Goal: Task Accomplishment & Management: Use online tool/utility

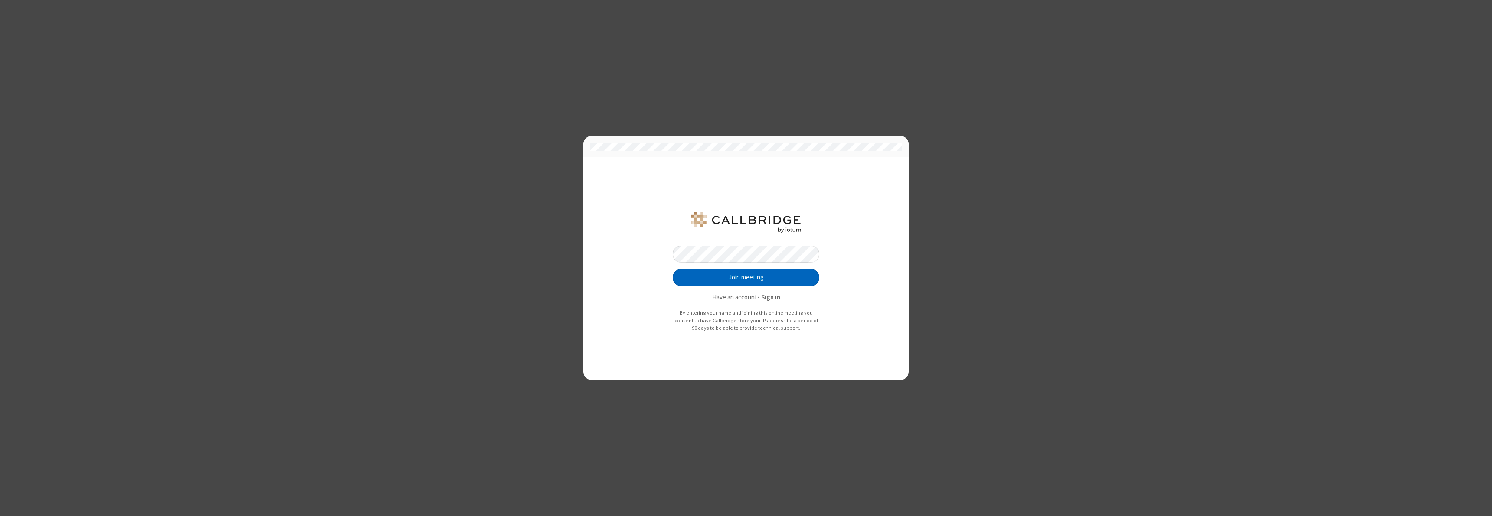
click at [746, 278] on button "Join meeting" at bounding box center [746, 277] width 147 height 17
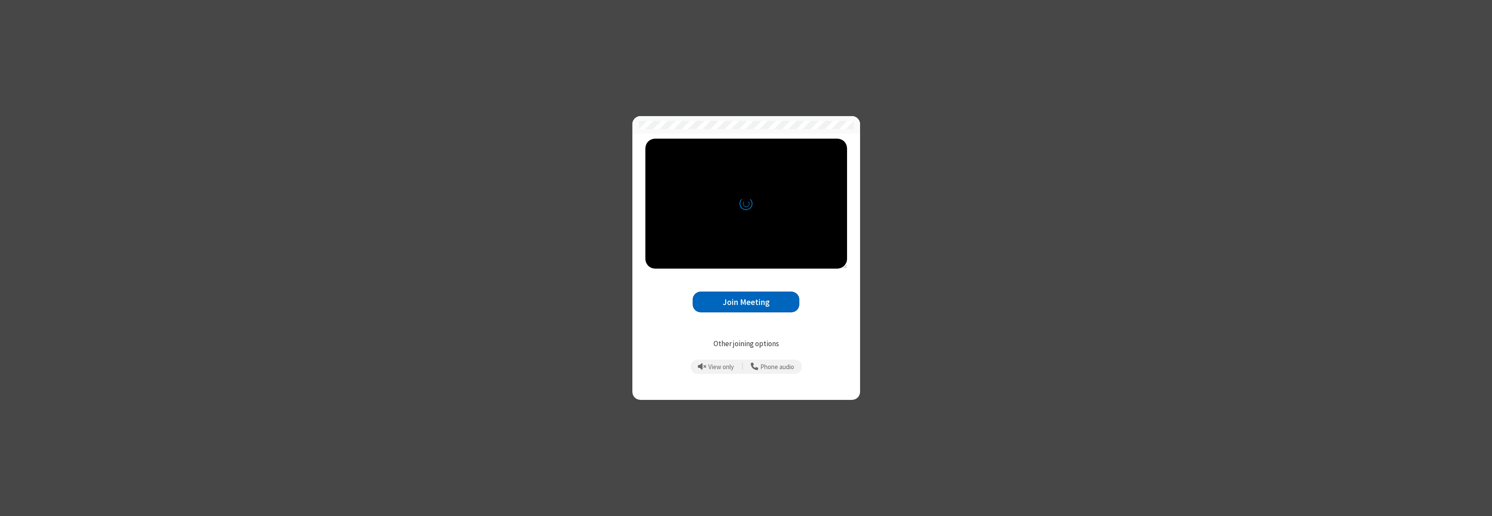
click at [746, 302] on button "Join Meeting" at bounding box center [746, 302] width 107 height 21
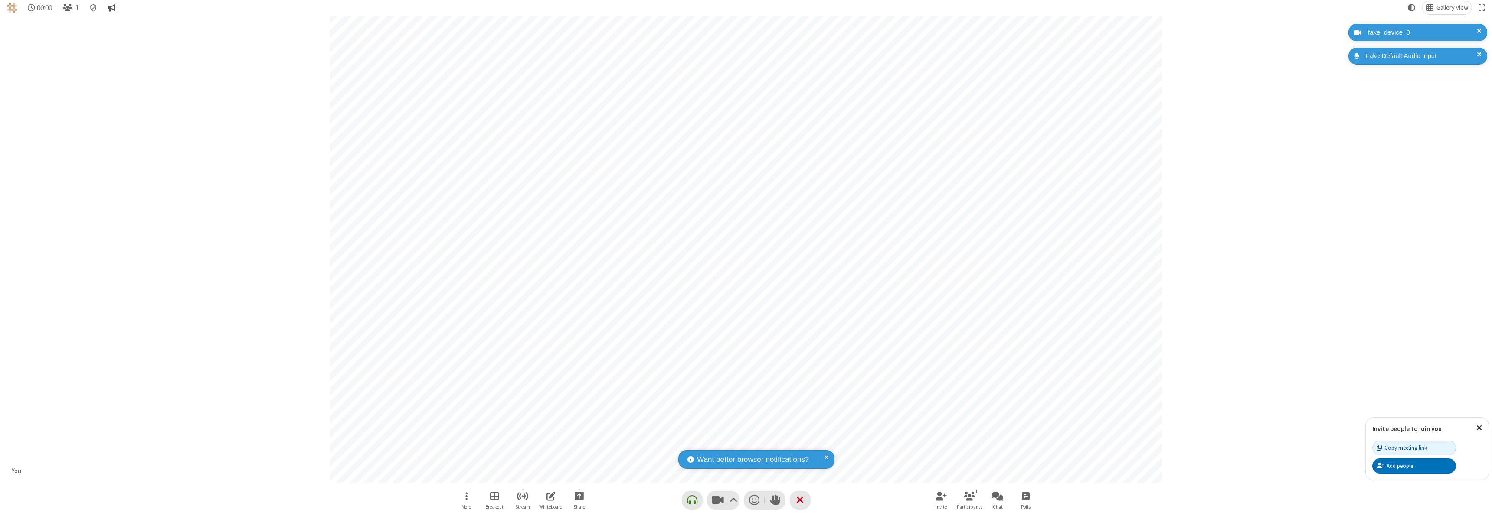
click at [113, 8] on span "Conversation" at bounding box center [111, 8] width 7 height 8
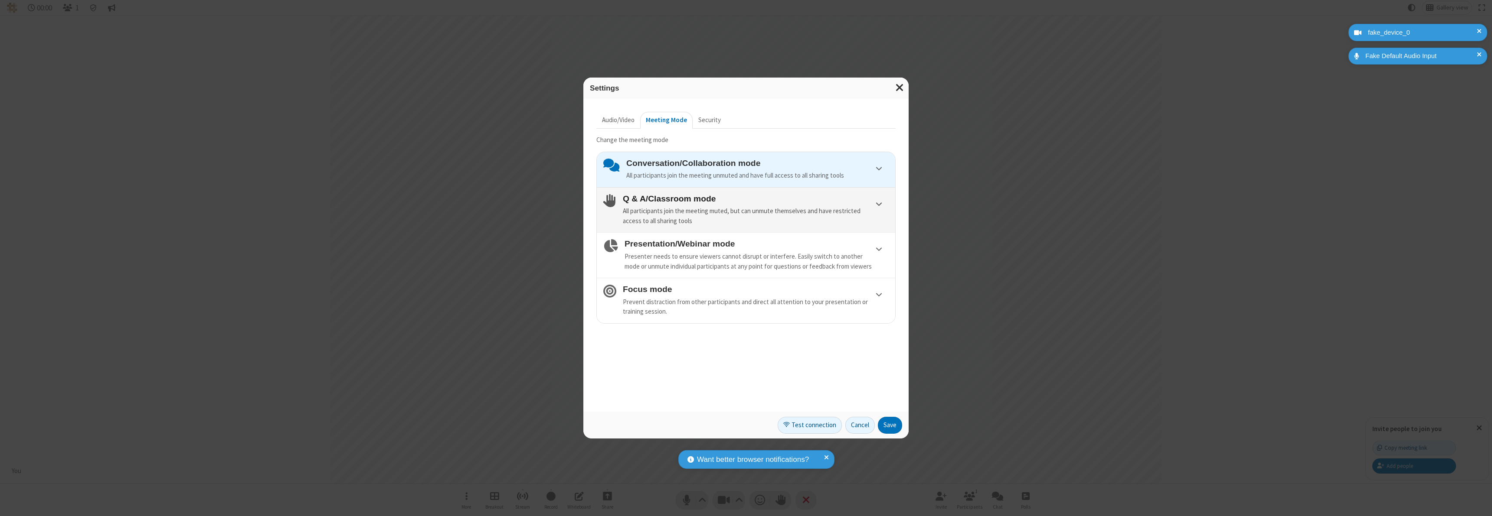
click at [755, 199] on h4 "Q & A/Classroom mode" at bounding box center [756, 198] width 266 height 9
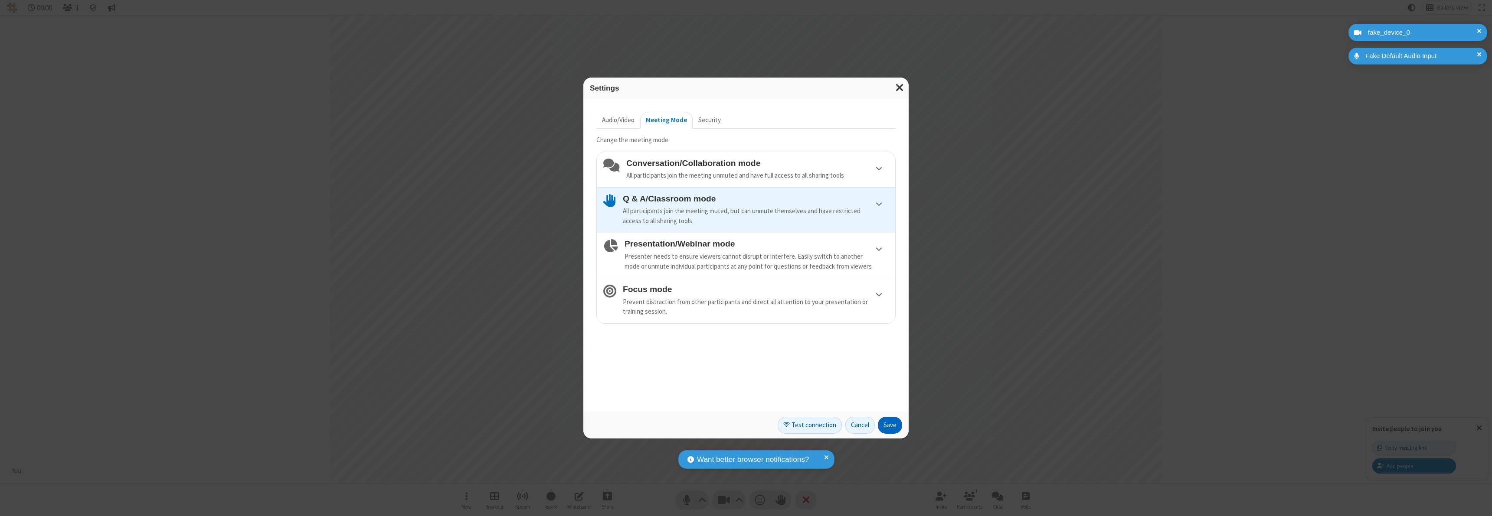
click at [890, 425] on button "Save" at bounding box center [890, 425] width 24 height 17
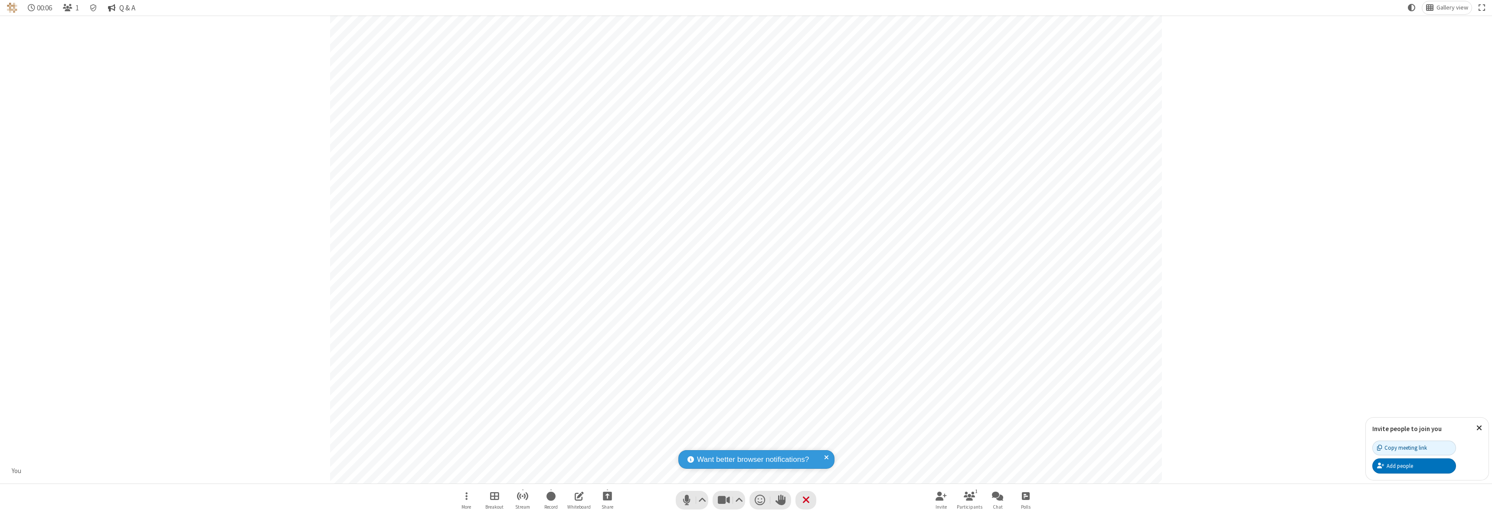
click at [123, 8] on span "Q & A" at bounding box center [127, 8] width 16 height 8
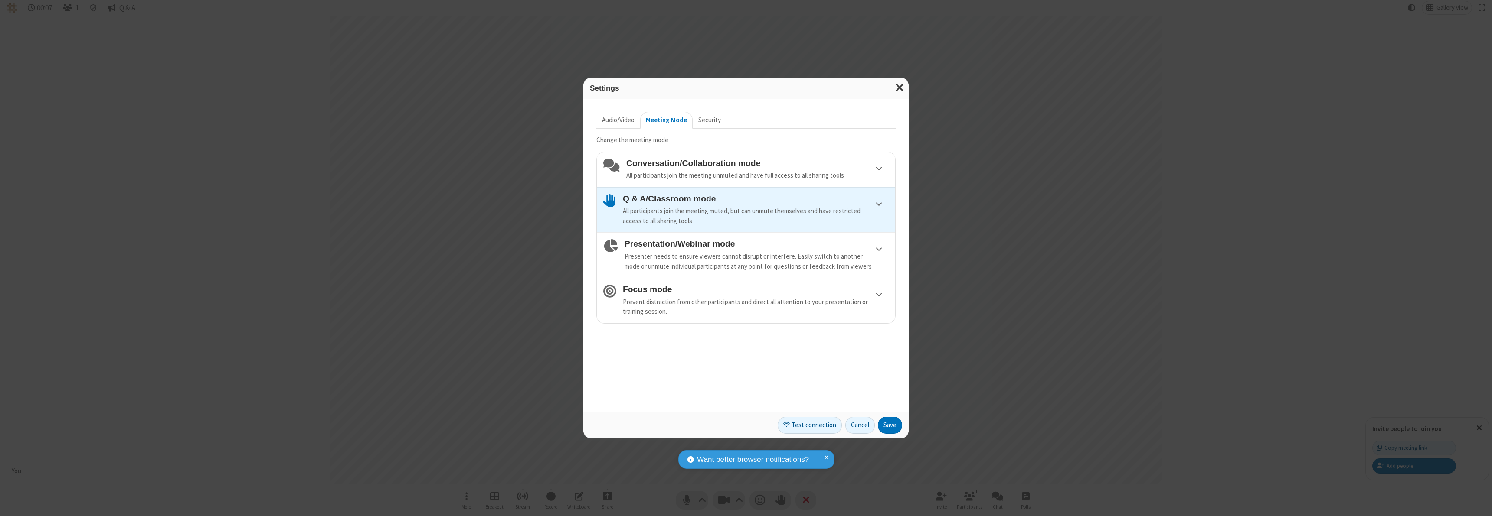
click at [756, 244] on h4 "Presentation/Webinar mode" at bounding box center [756, 243] width 264 height 9
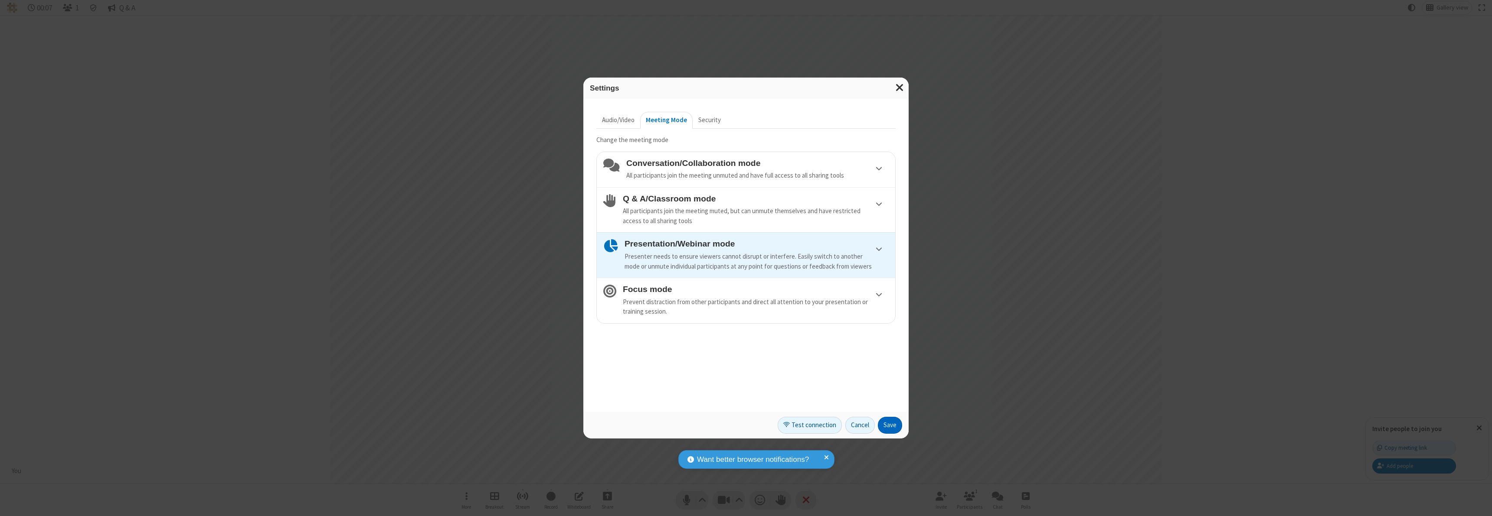
click at [890, 425] on button "Save" at bounding box center [890, 425] width 24 height 17
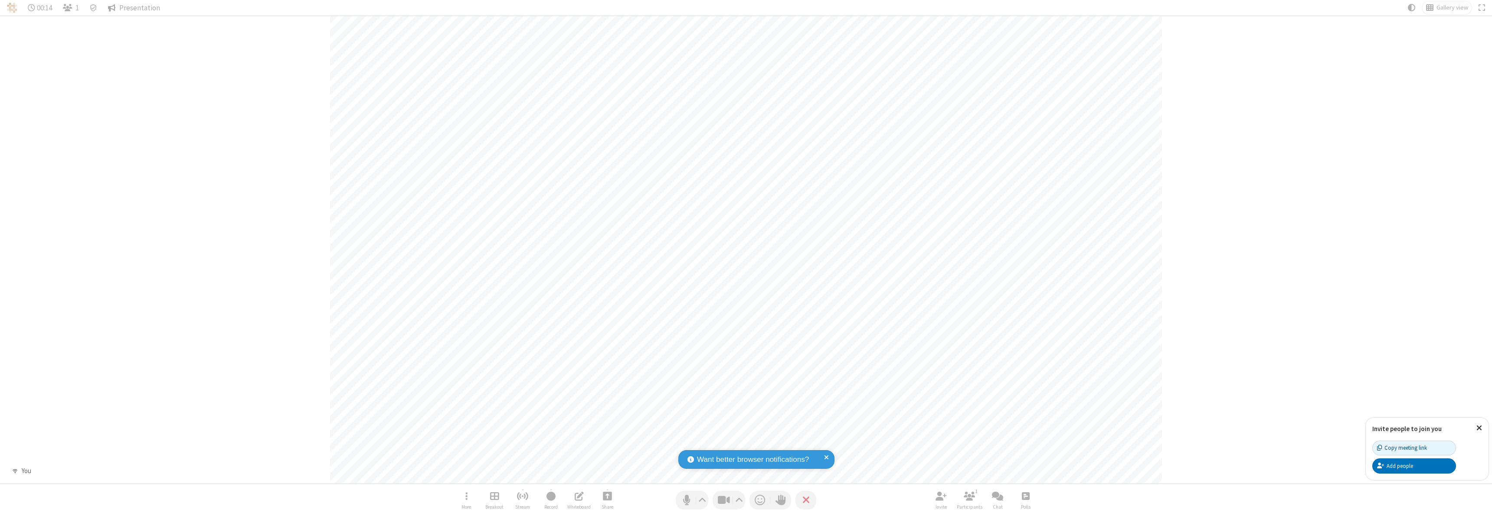
click at [134, 8] on span "Presentation" at bounding box center [139, 8] width 41 height 8
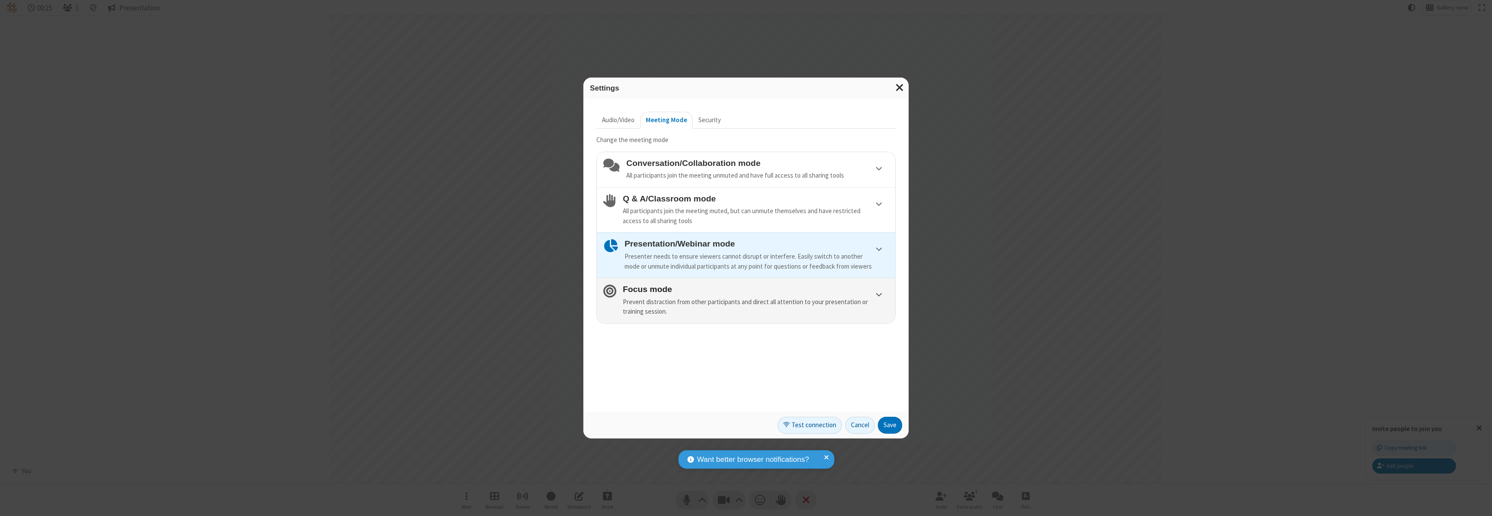
click at [755, 289] on h4 "Focus mode" at bounding box center [756, 289] width 266 height 9
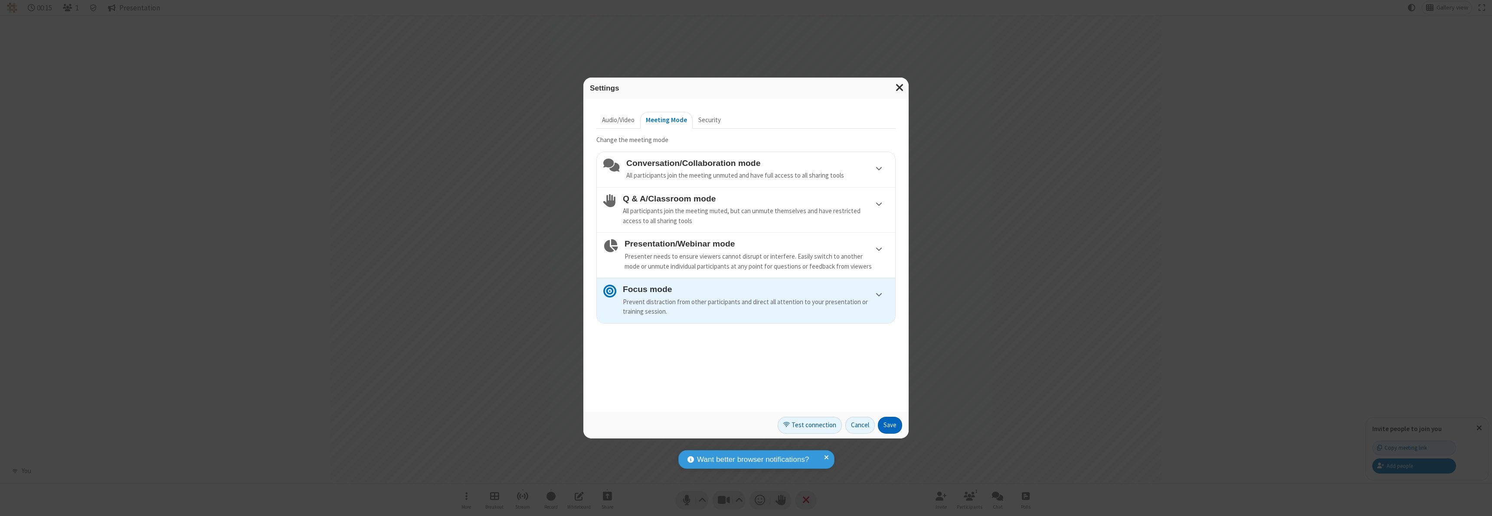
click at [890, 425] on button "Save" at bounding box center [890, 425] width 24 height 17
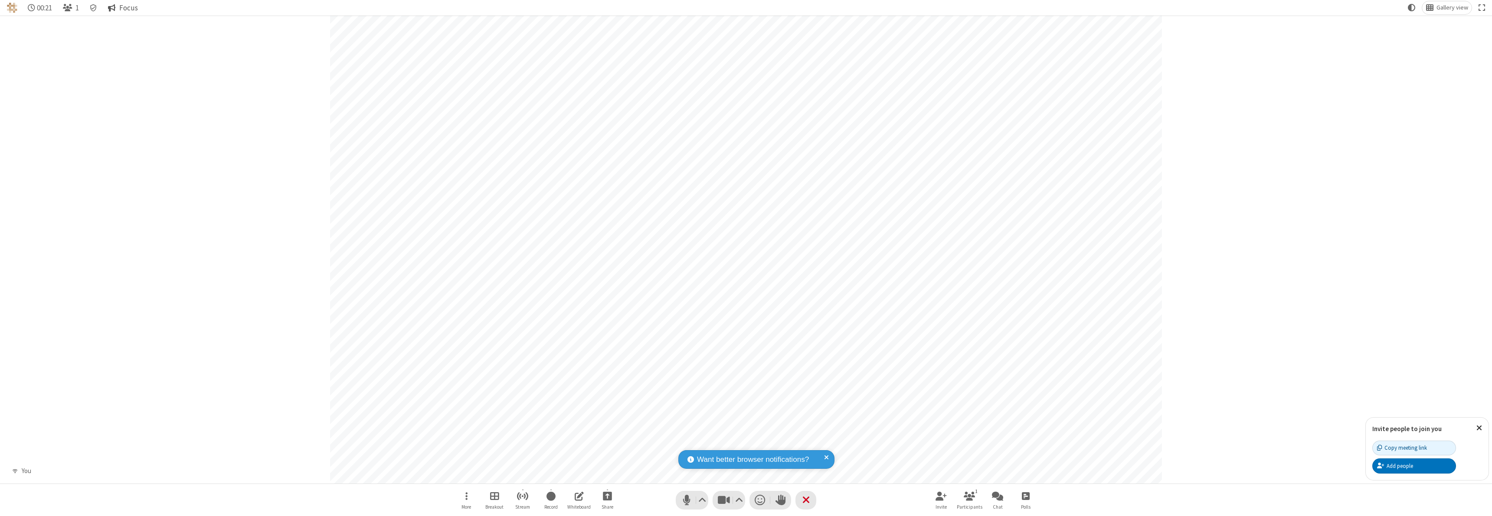
click at [124, 8] on span "Focus" at bounding box center [128, 8] width 19 height 8
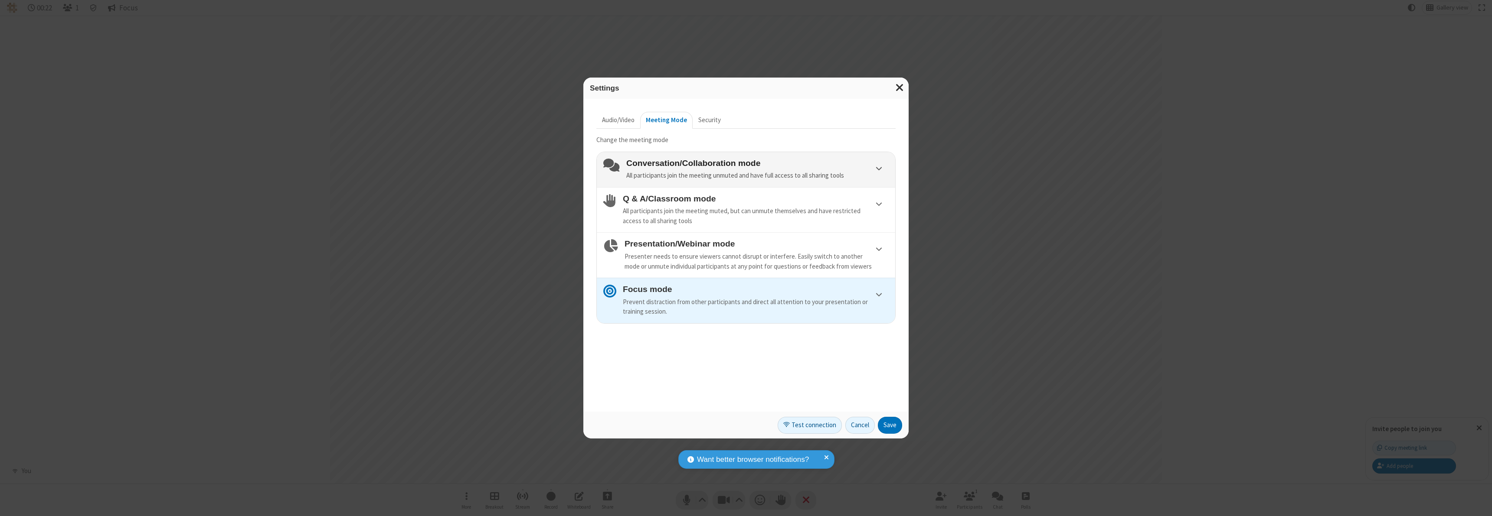
click at [757, 163] on h4 "Conversation/Collaboration mode" at bounding box center [757, 163] width 262 height 9
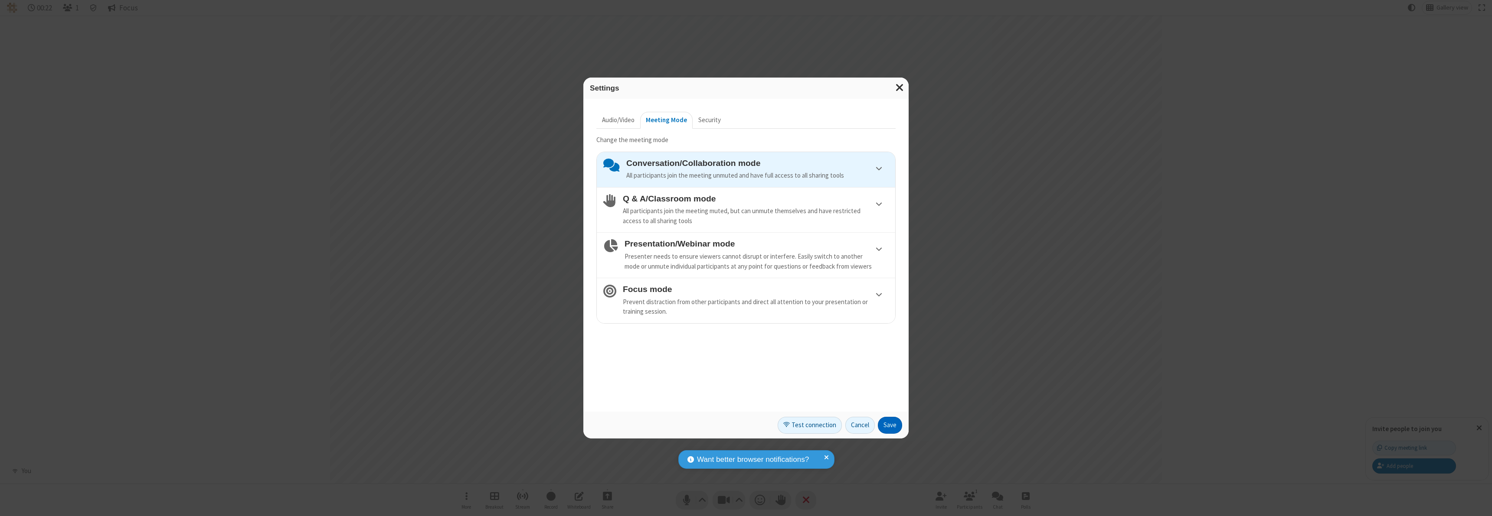
click at [890, 425] on button "Save" at bounding box center [890, 425] width 24 height 17
